Goal: Navigation & Orientation: Find specific page/section

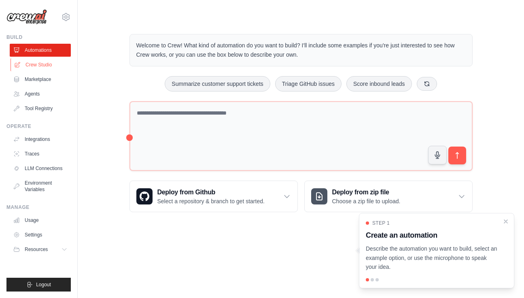
click at [29, 61] on link "Crew Studio" at bounding box center [41, 64] width 61 height 13
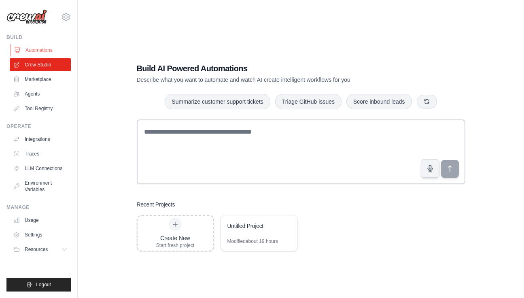
click at [44, 51] on link "Automations" at bounding box center [41, 50] width 61 height 13
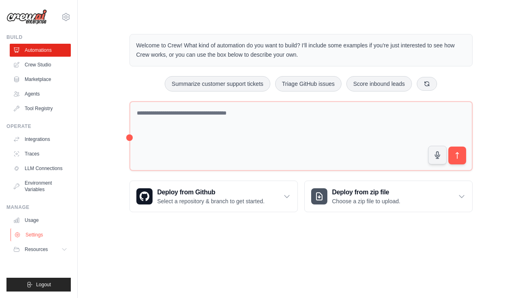
click at [37, 235] on link "Settings" at bounding box center [41, 234] width 61 height 13
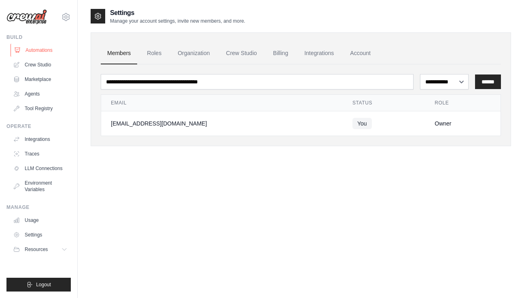
click at [47, 48] on link "Automations" at bounding box center [41, 50] width 61 height 13
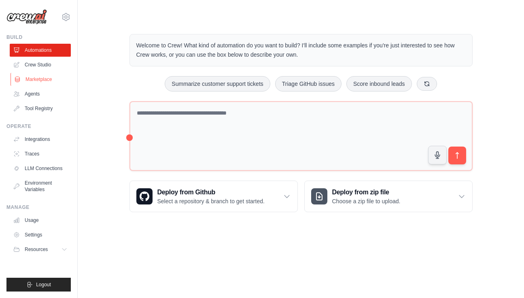
click at [24, 82] on link "Marketplace" at bounding box center [41, 79] width 61 height 13
